Goal: Information Seeking & Learning: Learn about a topic

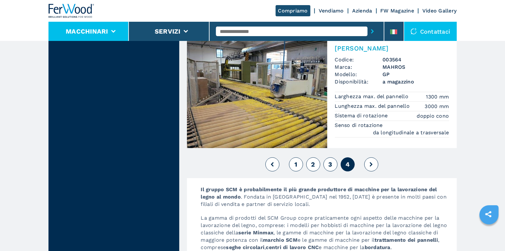
click at [103, 32] on button "Macchinari" at bounding box center [87, 31] width 42 height 8
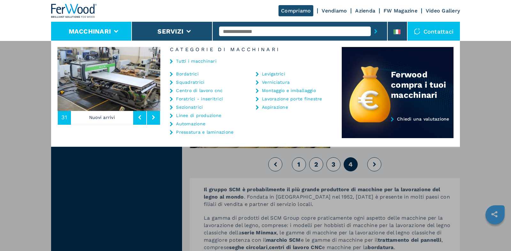
click at [186, 60] on link "Tutti i macchinari" at bounding box center [196, 61] width 41 height 4
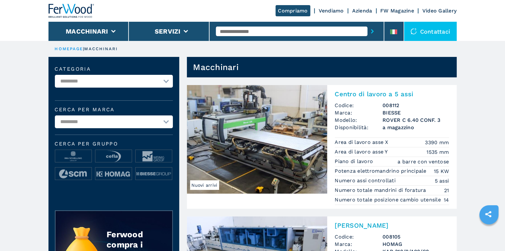
click at [410, 102] on h3 "008112" at bounding box center [416, 105] width 66 height 7
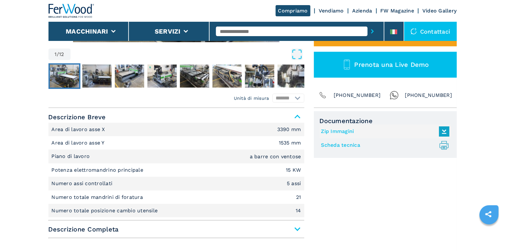
scroll to position [296, 0]
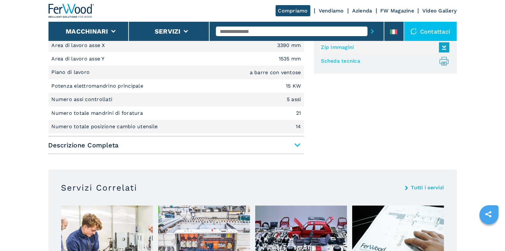
click at [298, 142] on span "Descrizione Completa" at bounding box center [177, 144] width 256 height 11
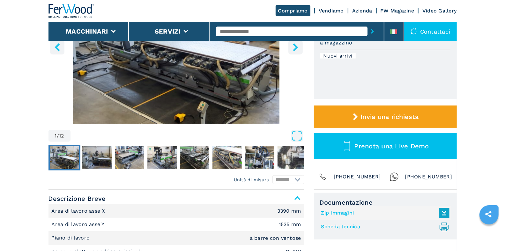
scroll to position [0, 0]
